Goal: Find contact information: Find contact information

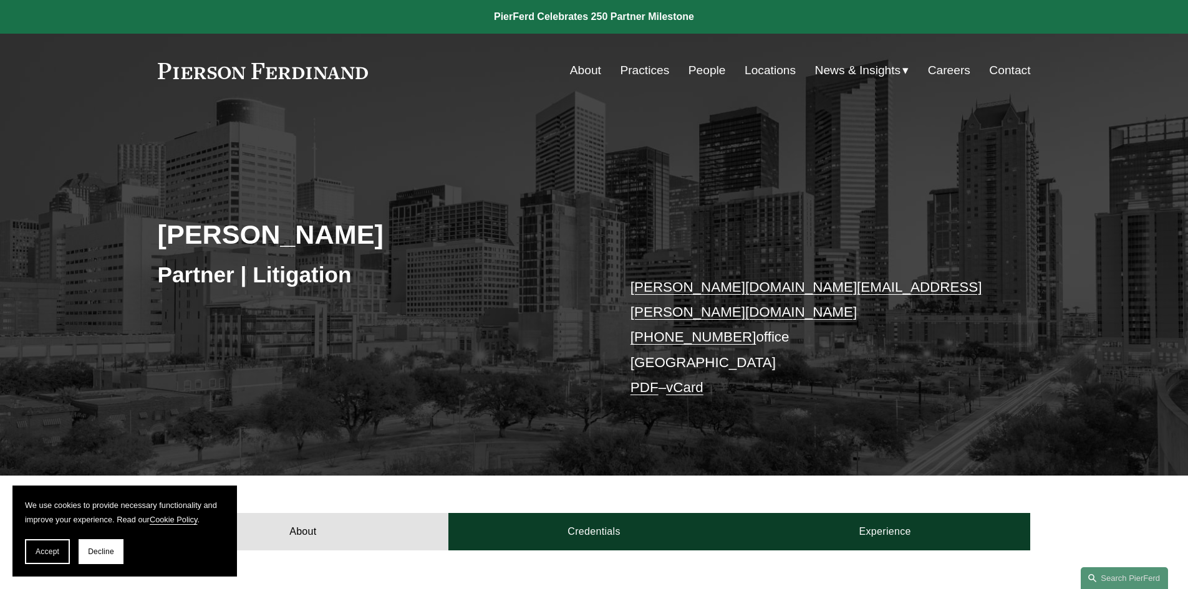
click at [706, 74] on link "People" at bounding box center [706, 71] width 37 height 24
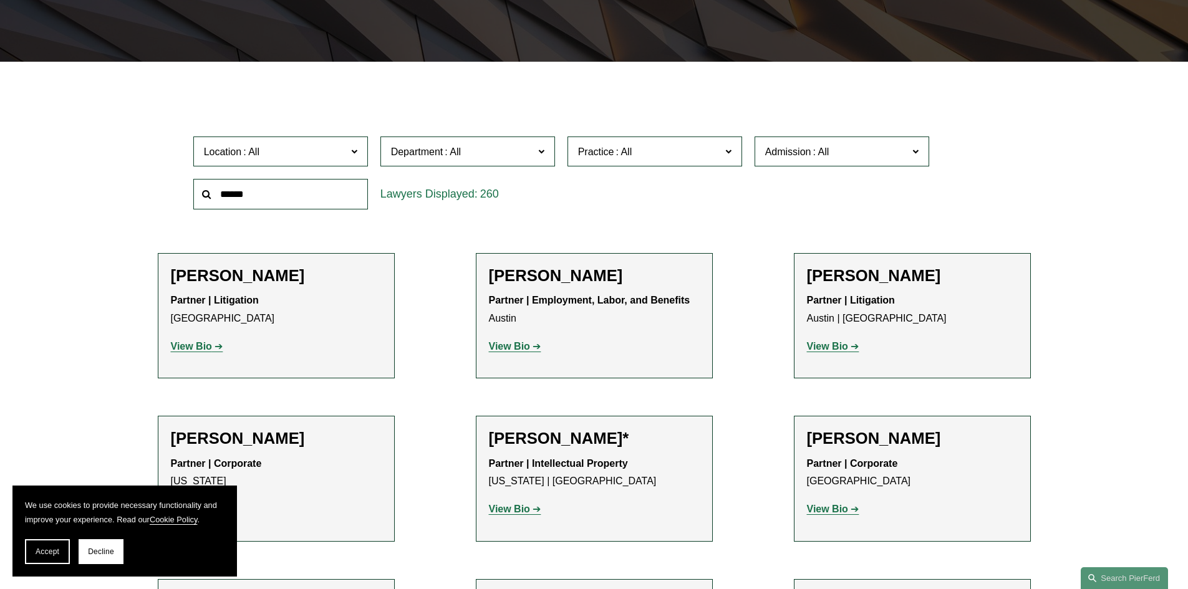
scroll to position [11558, 0]
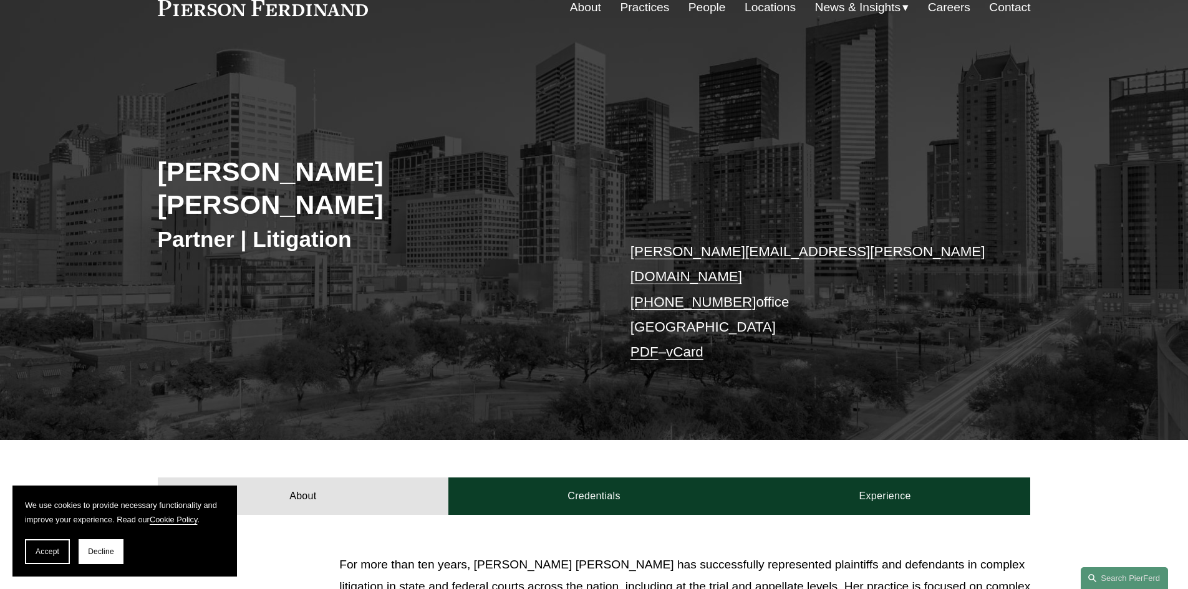
scroll to position [249, 0]
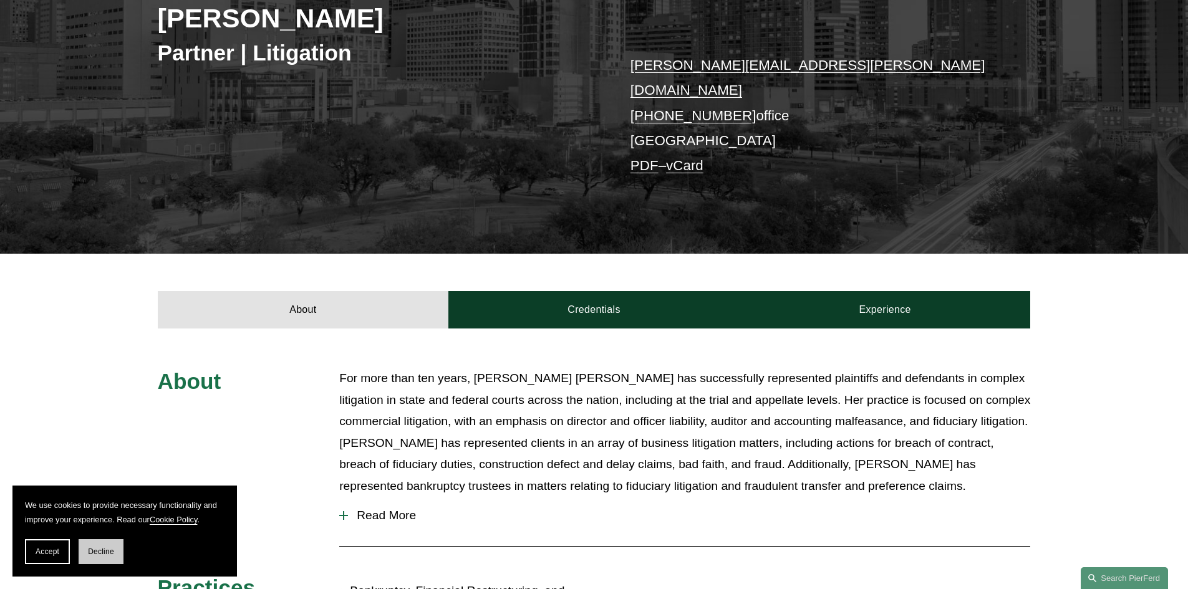
click at [102, 557] on button "Decline" at bounding box center [101, 551] width 45 height 25
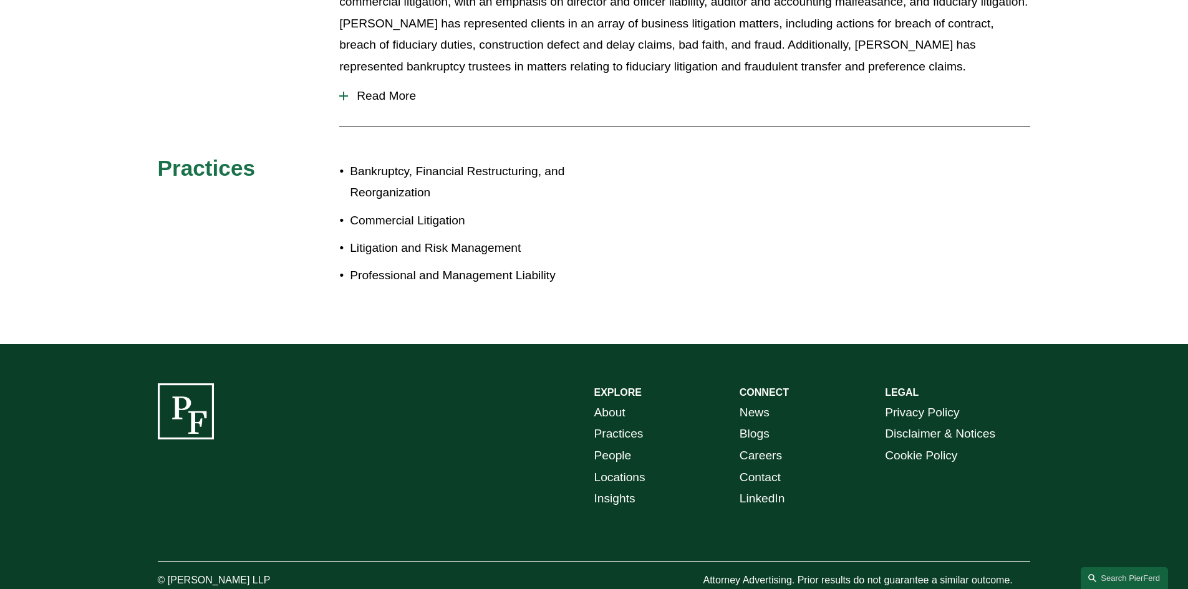
scroll to position [670, 0]
drag, startPoint x: 154, startPoint y: 72, endPoint x: 1077, endPoint y: 538, distance: 1033.6
click at [1069, 542] on div "EXPLORE CONNECT About Practices People Locations Insights News Blogs Careers Co…" at bounding box center [594, 486] width 1188 height 206
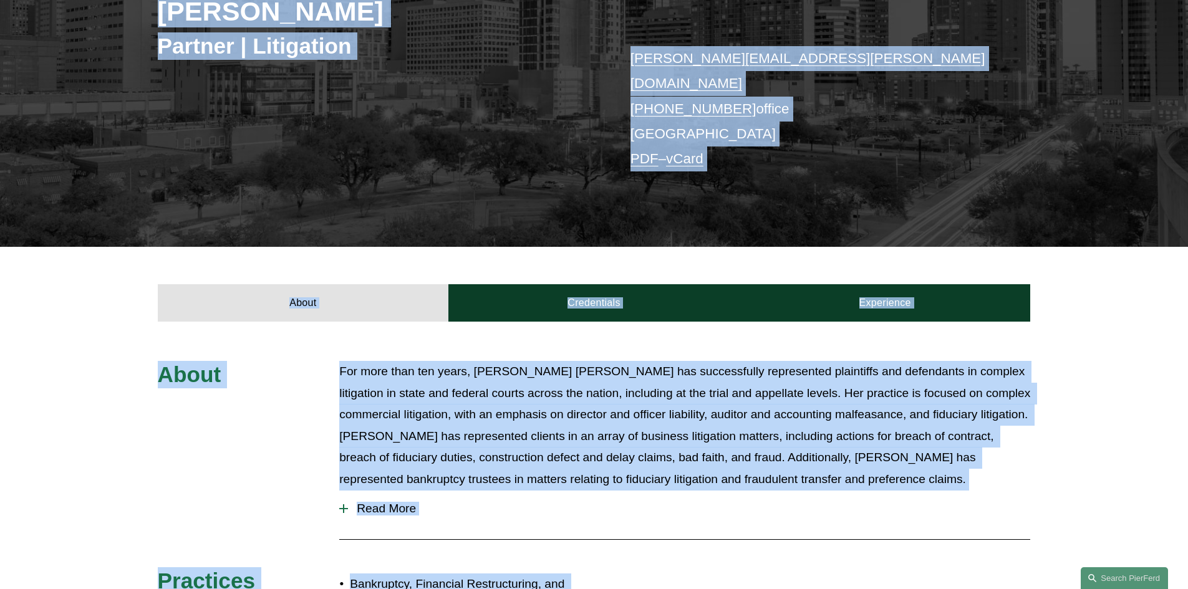
scroll to position [0, 0]
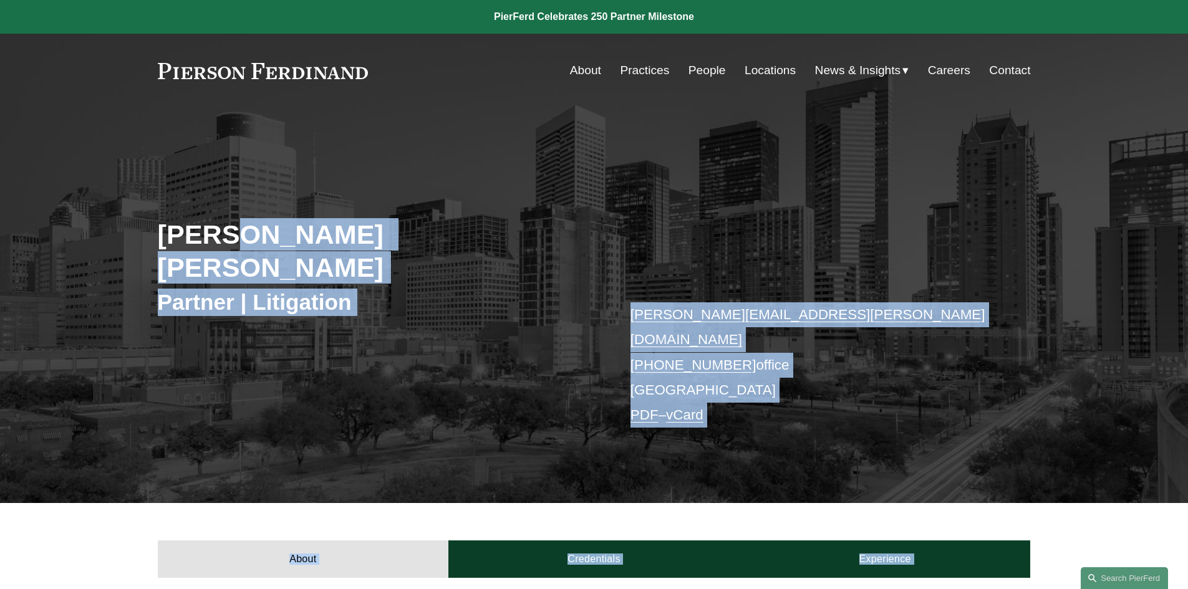
drag, startPoint x: 1048, startPoint y: 559, endPoint x: 96, endPoint y: 38, distance: 1085.1
click at [80, 14] on link at bounding box center [594, 17] width 1188 height 34
click at [483, 349] on div "Rebecca Muff Randolph Partner | Litigation rebecca.randolph@pierferd.com +1.713…" at bounding box center [594, 323] width 1188 height 360
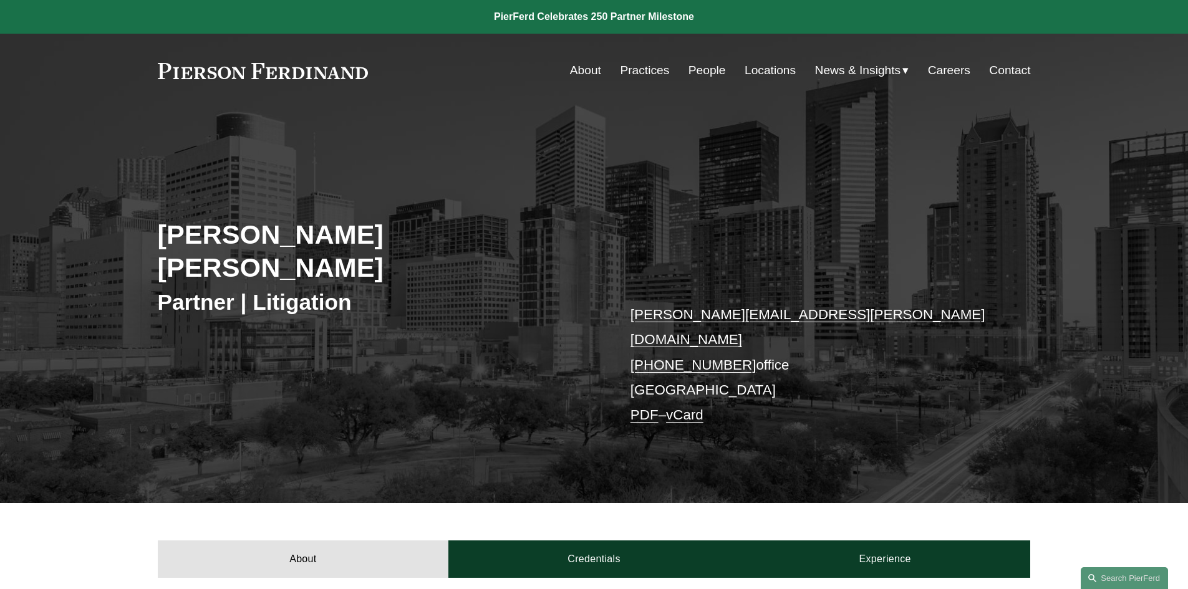
click at [737, 307] on link "rebecca.randolph@pierferd.com" at bounding box center [807, 327] width 355 height 41
click at [872, 372] on p "rebecca.randolph@pierferd.com +1.713.997.7075 office Houston PDF – vCard" at bounding box center [811, 365] width 363 height 126
drag, startPoint x: 781, startPoint y: 290, endPoint x: 630, endPoint y: 285, distance: 151.6
click at [630, 302] on p "rebecca.randolph@pierferd.com +1.713.997.7075 office Houston PDF – vCard" at bounding box center [811, 365] width 363 height 126
copy link "rebecca.randolph@pierferd.com"
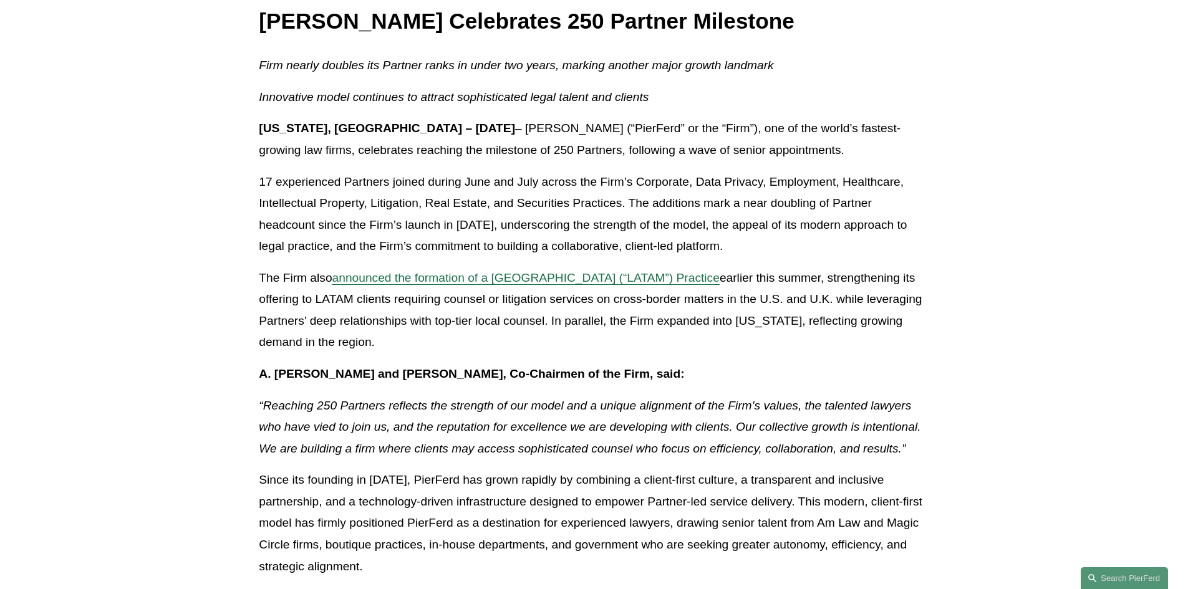
scroll to position [249, 0]
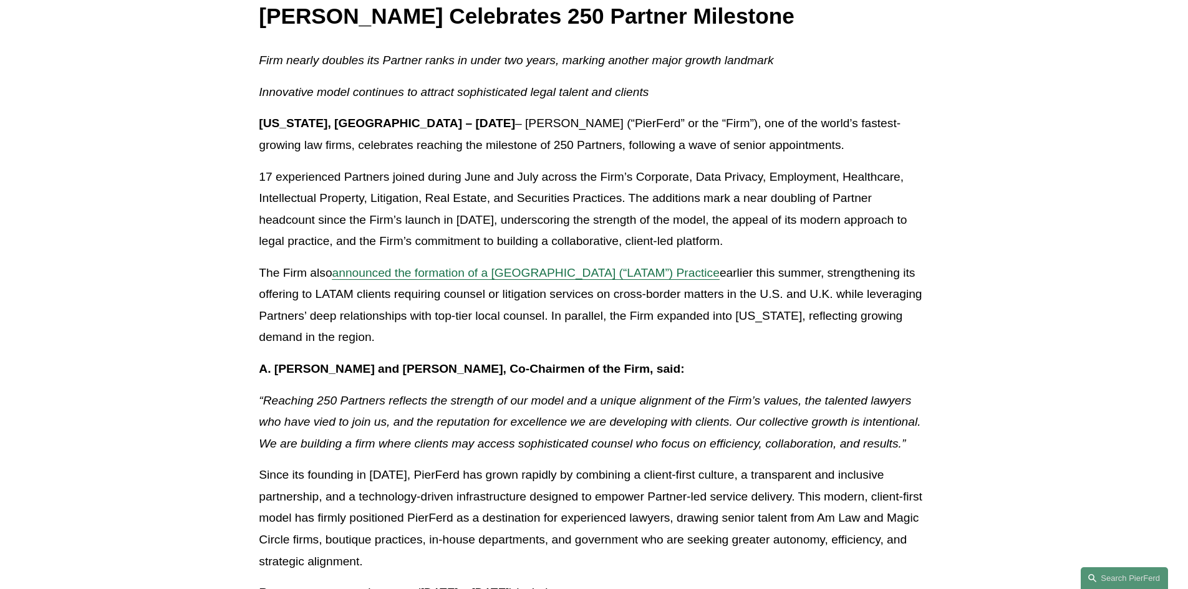
click at [643, 278] on span "announced the formation of a [GEOGRAPHIC_DATA] (“LATAM”) Practice" at bounding box center [525, 272] width 387 height 13
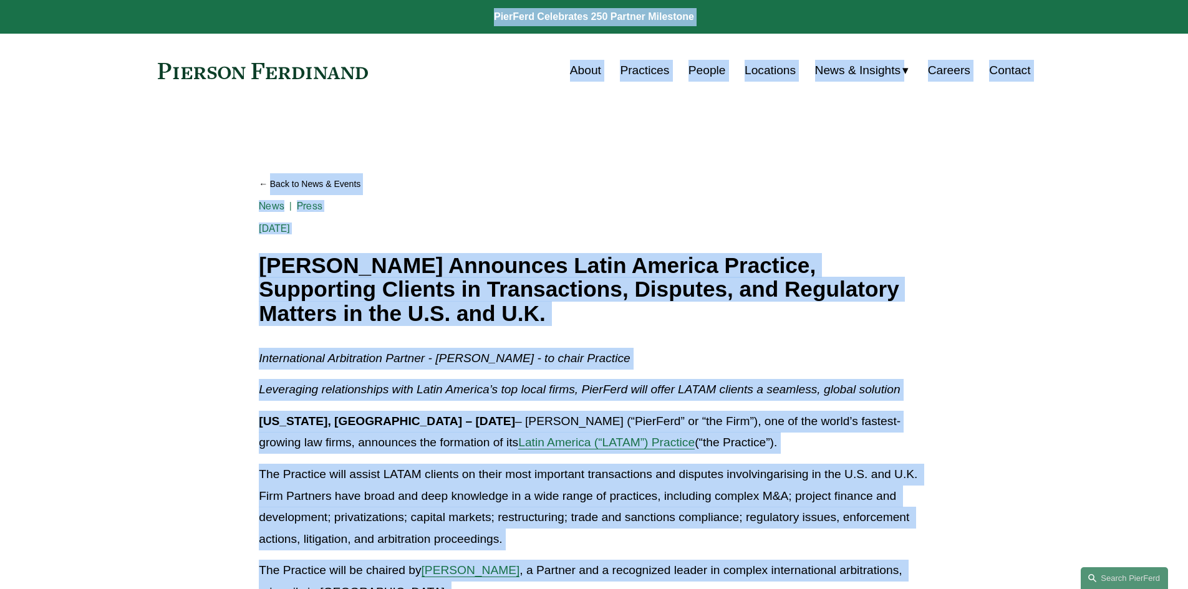
drag, startPoint x: 1057, startPoint y: 574, endPoint x: 986, endPoint y: 441, distance: 151.5
